Goal: Find contact information: Find contact information

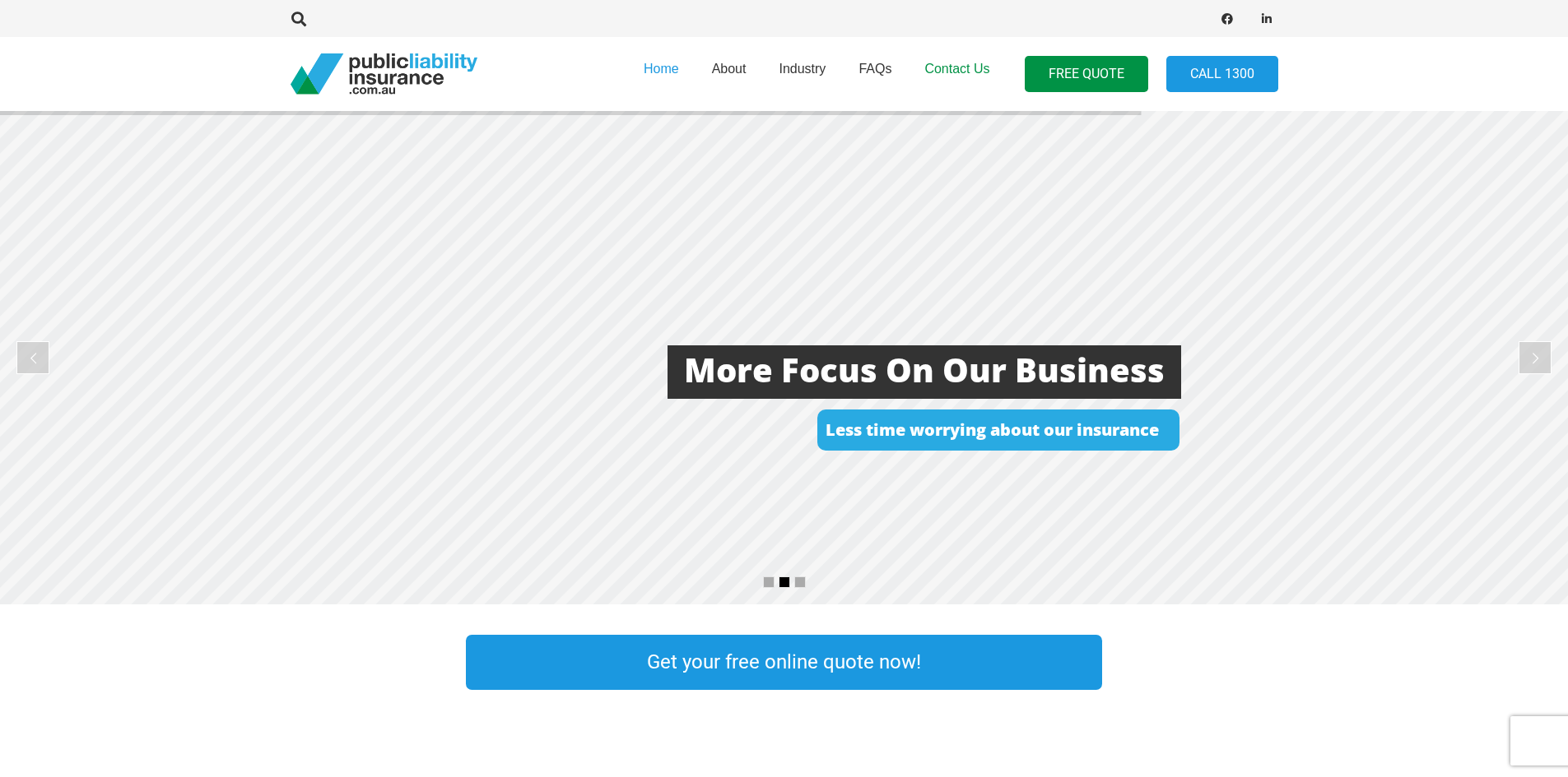
click at [956, 55] on link "Contact Us" at bounding box center [957, 74] width 98 height 84
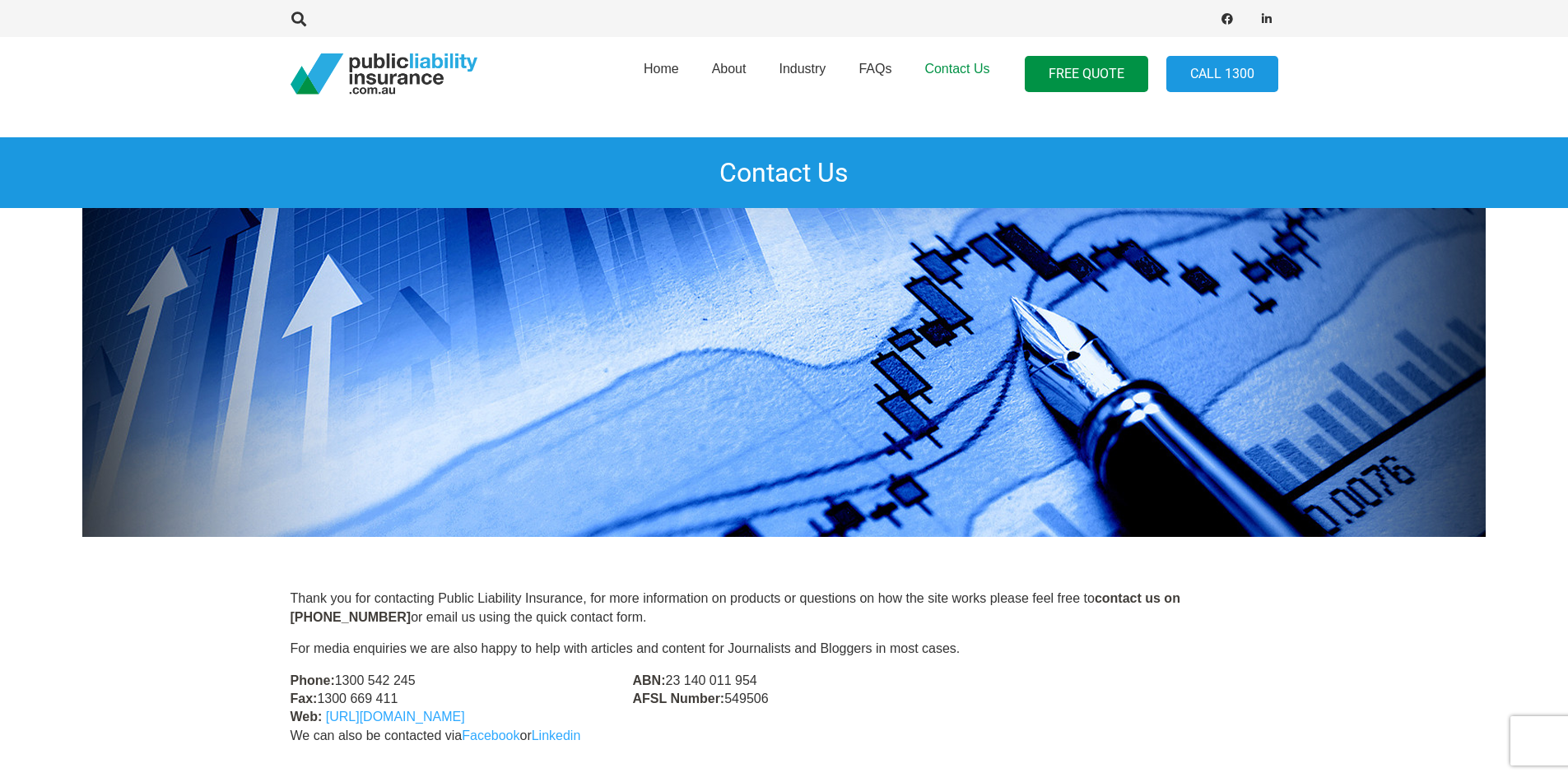
click at [957, 70] on span "Contact Us" at bounding box center [957, 69] width 65 height 14
